Goal: Navigation & Orientation: Find specific page/section

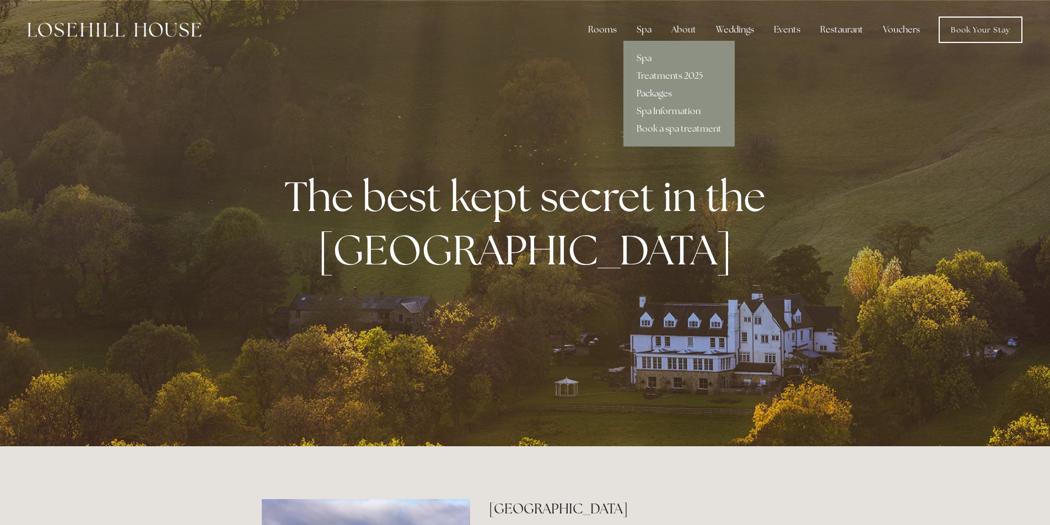
click at [649, 92] on link "Packages" at bounding box center [679, 94] width 111 height 18
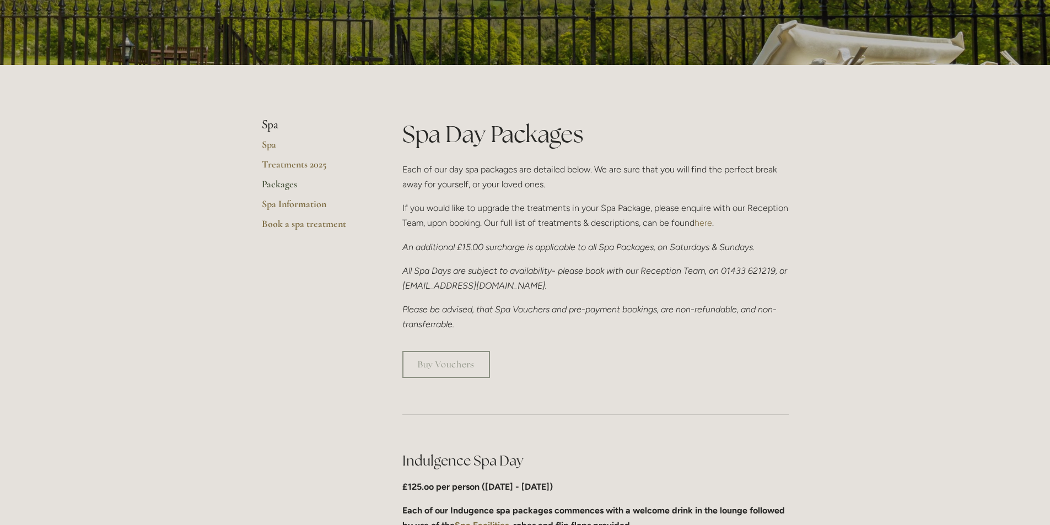
scroll to position [165, 0]
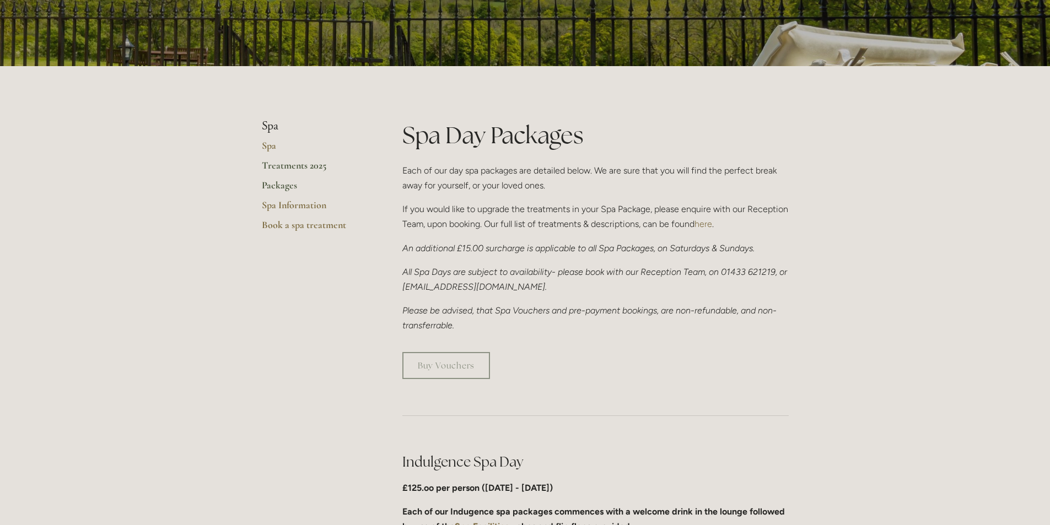
click at [302, 166] on link "Treatments 2025" at bounding box center [314, 169] width 105 height 20
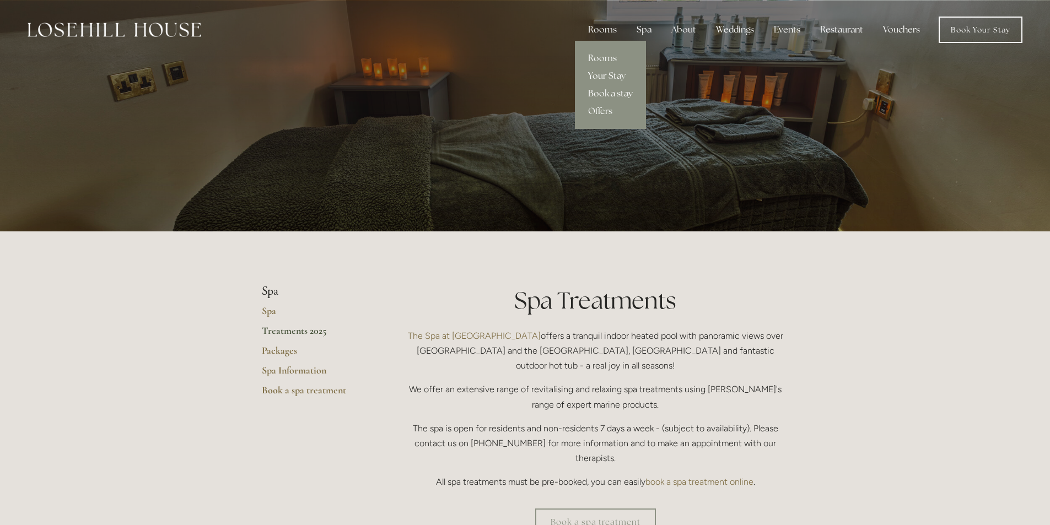
click at [599, 92] on link "Book a stay" at bounding box center [610, 94] width 71 height 18
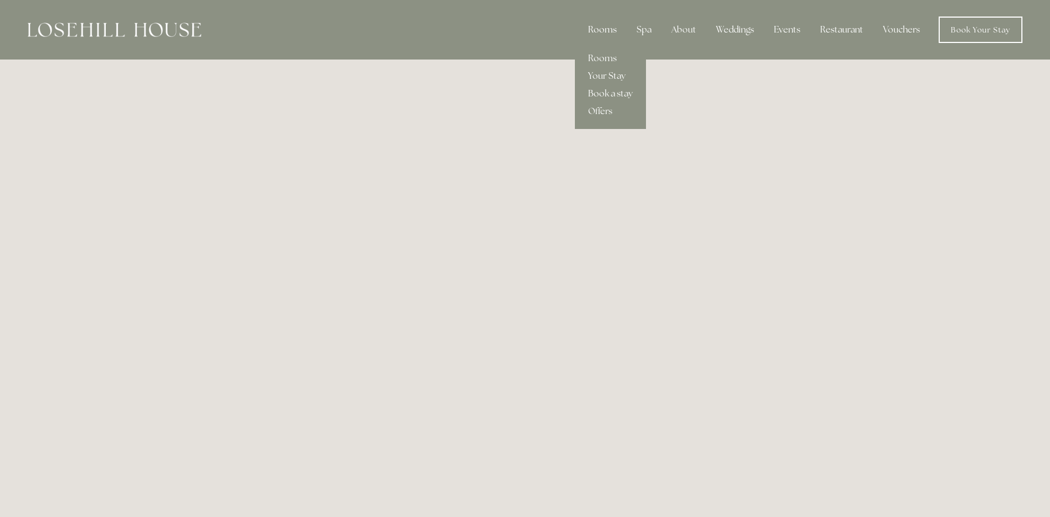
click at [599, 29] on div "Rooms" at bounding box center [603, 30] width 46 height 22
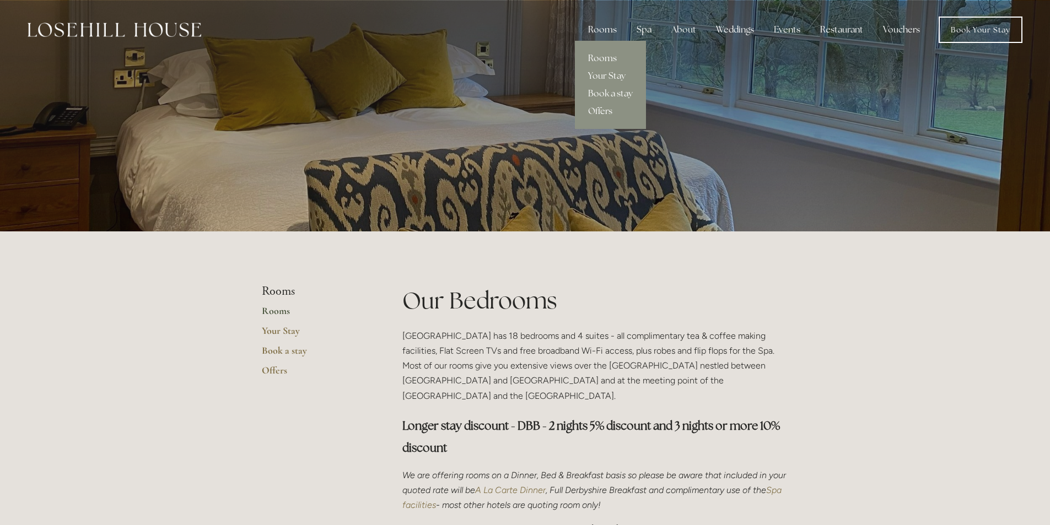
click at [598, 108] on link "Offers" at bounding box center [610, 112] width 71 height 18
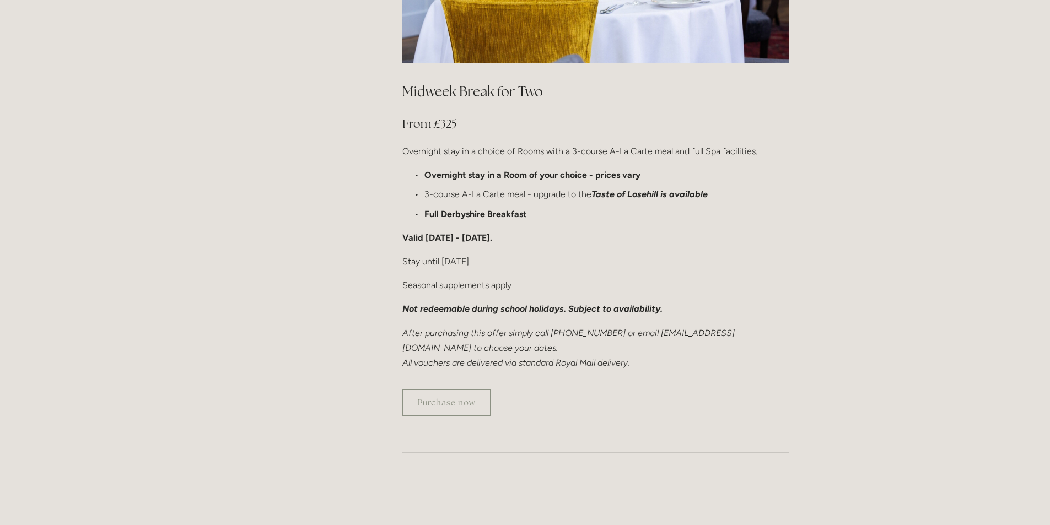
scroll to position [662, 0]
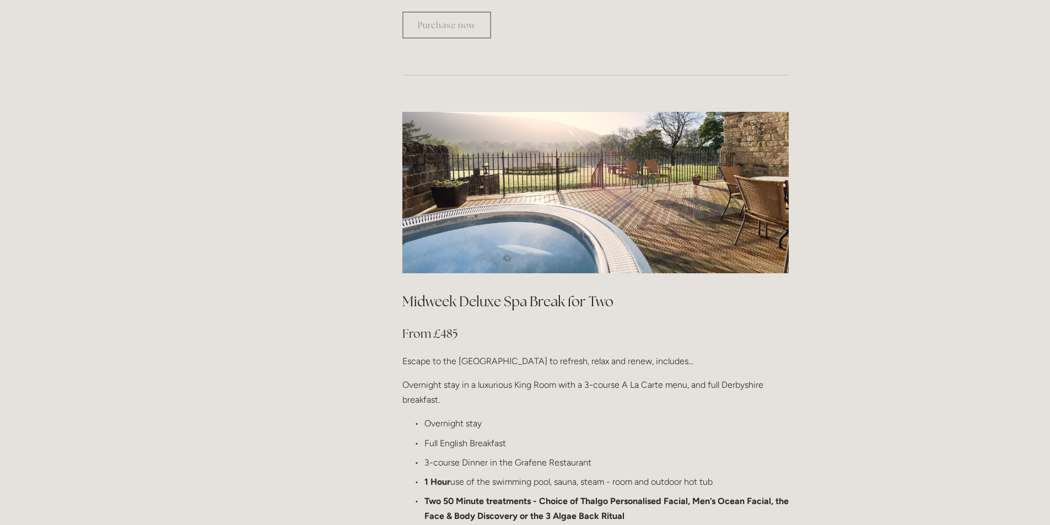
scroll to position [992, 0]
